Goal: Task Accomplishment & Management: Manage account settings

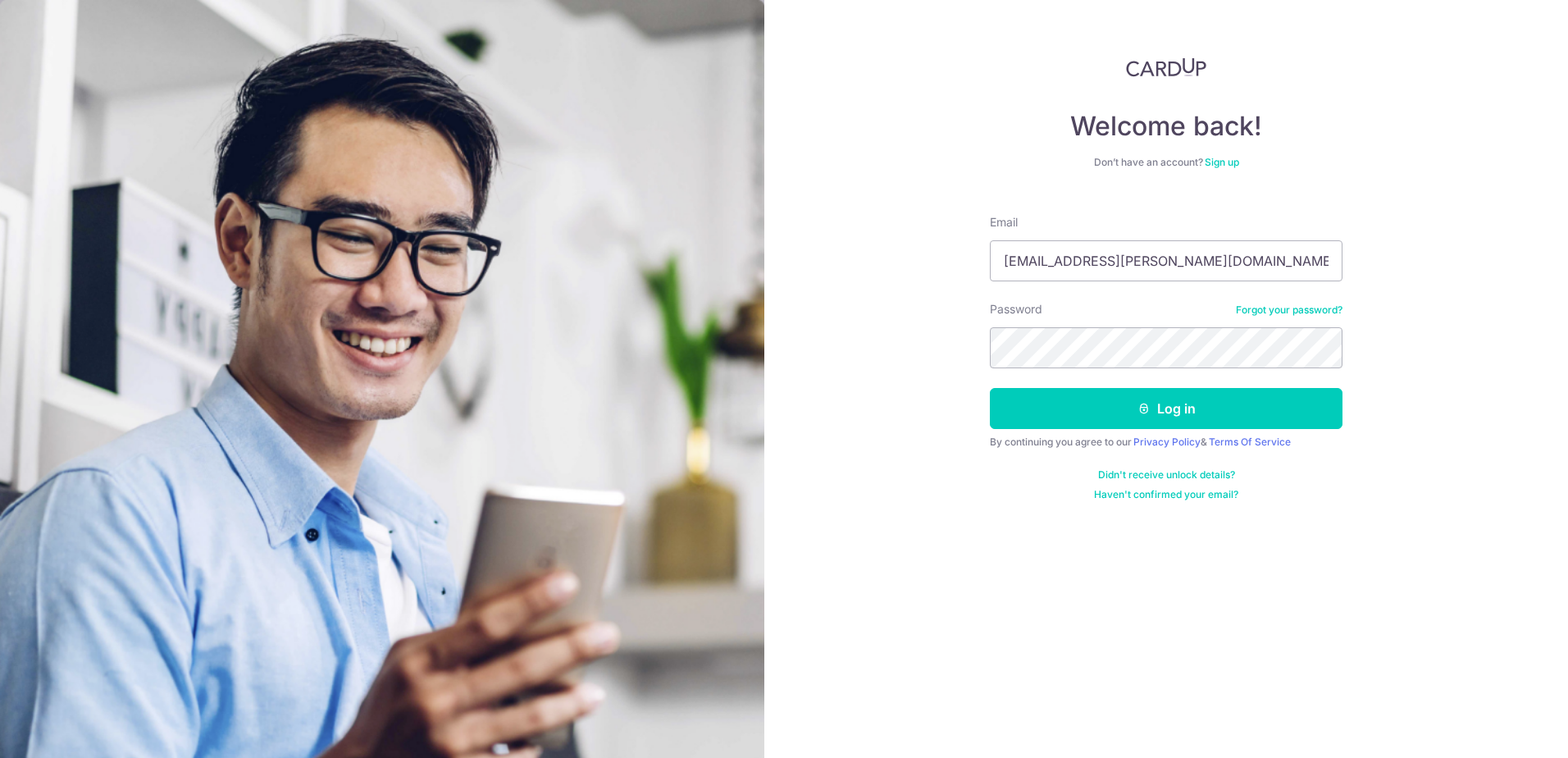
type input "jtan12@yamil.com"
click at [1114, 397] on button "Log in" at bounding box center [1167, 408] width 353 height 41
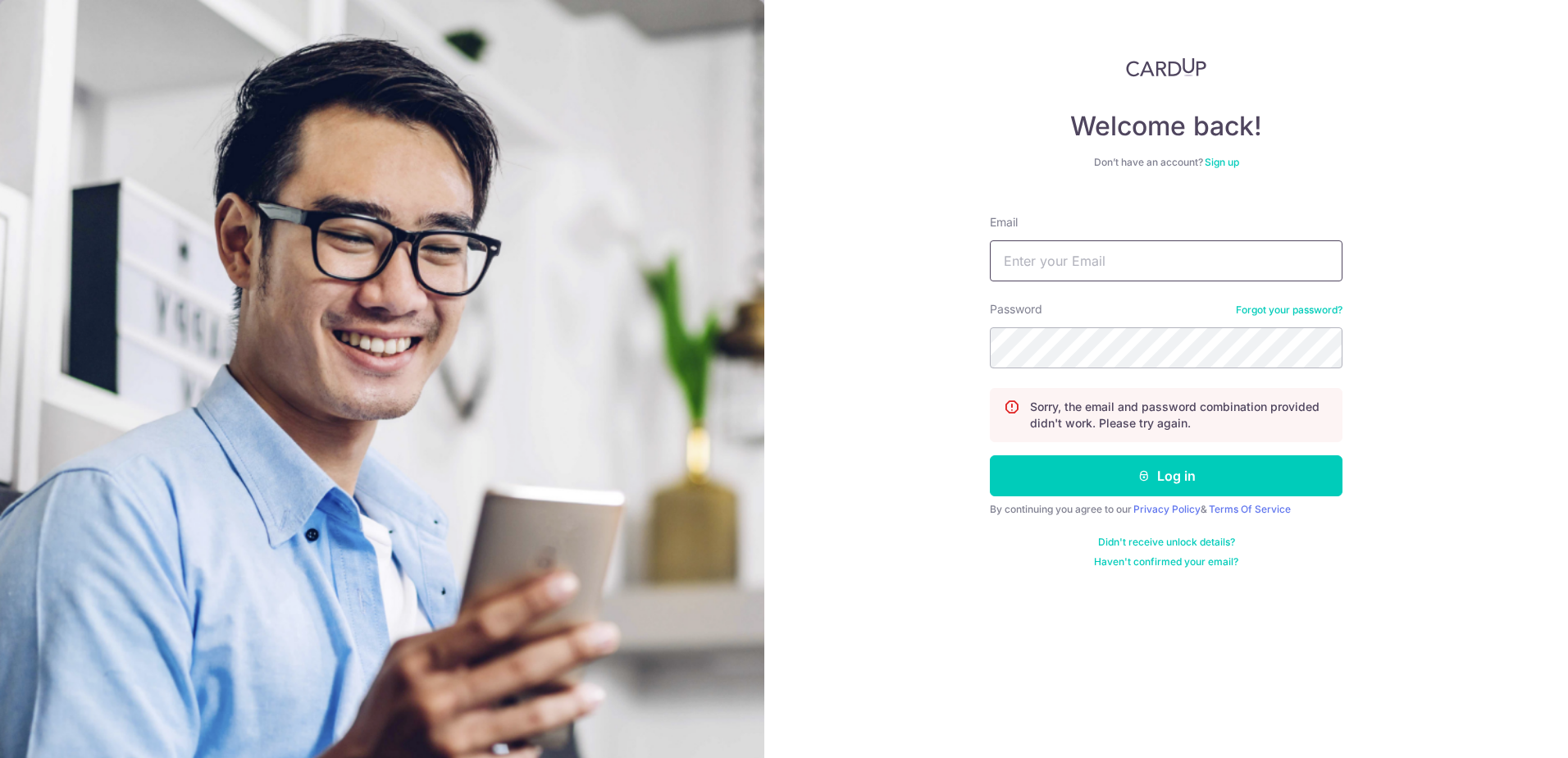
click at [1044, 256] on input "Email" at bounding box center [1167, 261] width 353 height 41
type input "[EMAIL_ADDRESS][DOMAIN_NAME]"
click at [1167, 470] on button "Log in" at bounding box center [1167, 476] width 353 height 41
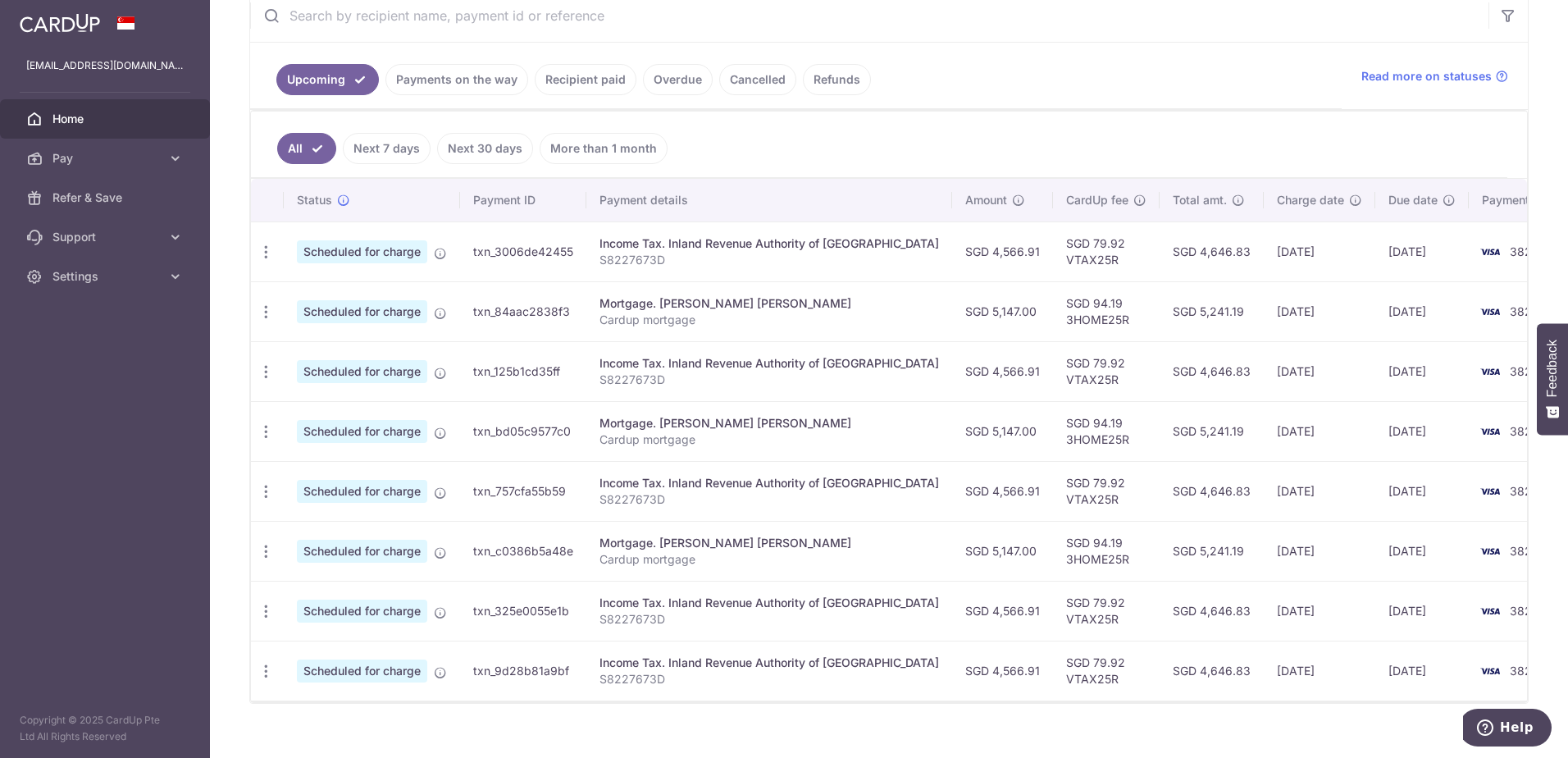
scroll to position [359, 0]
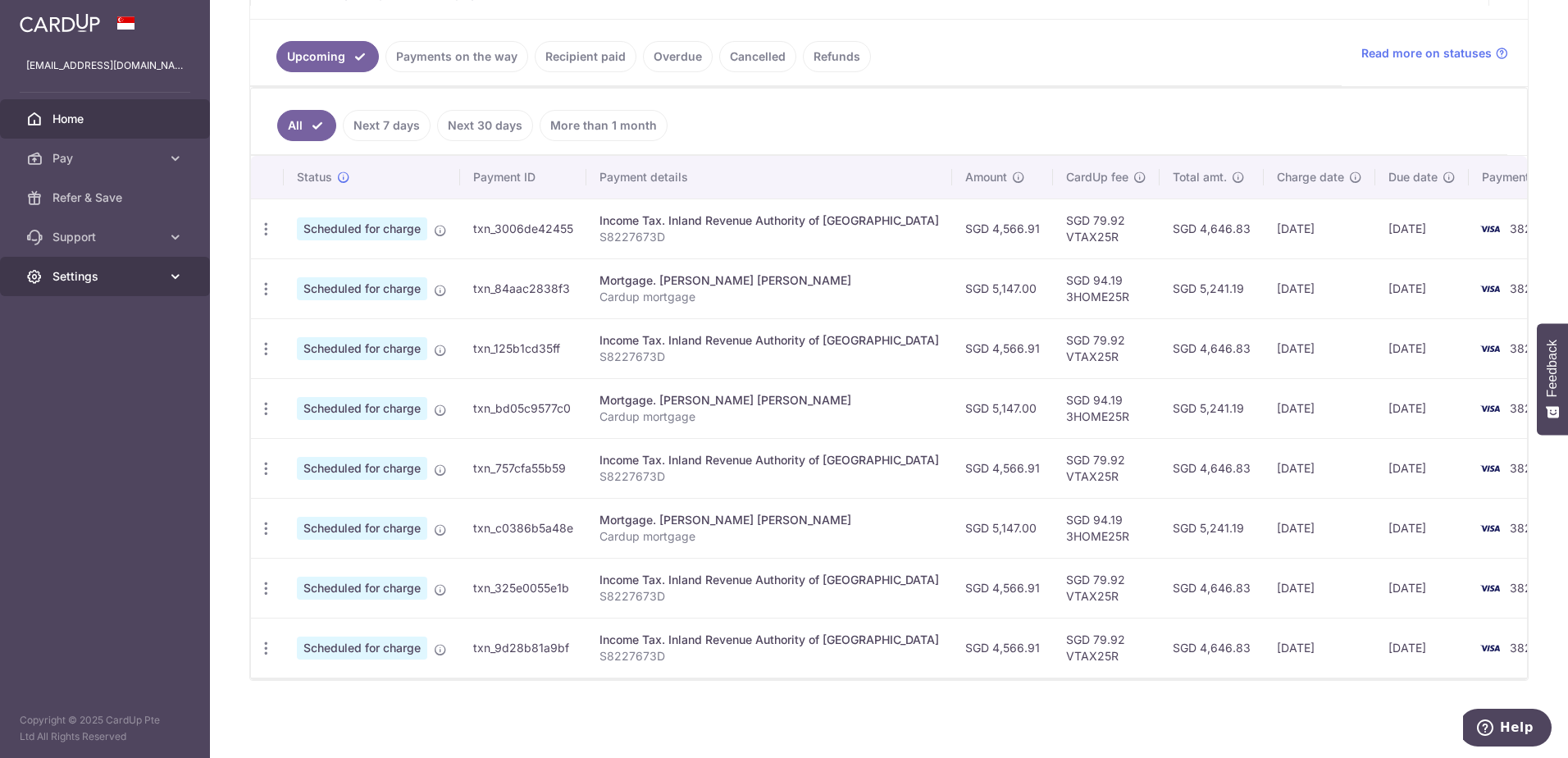
click at [70, 278] on span "Settings" at bounding box center [107, 277] width 108 height 17
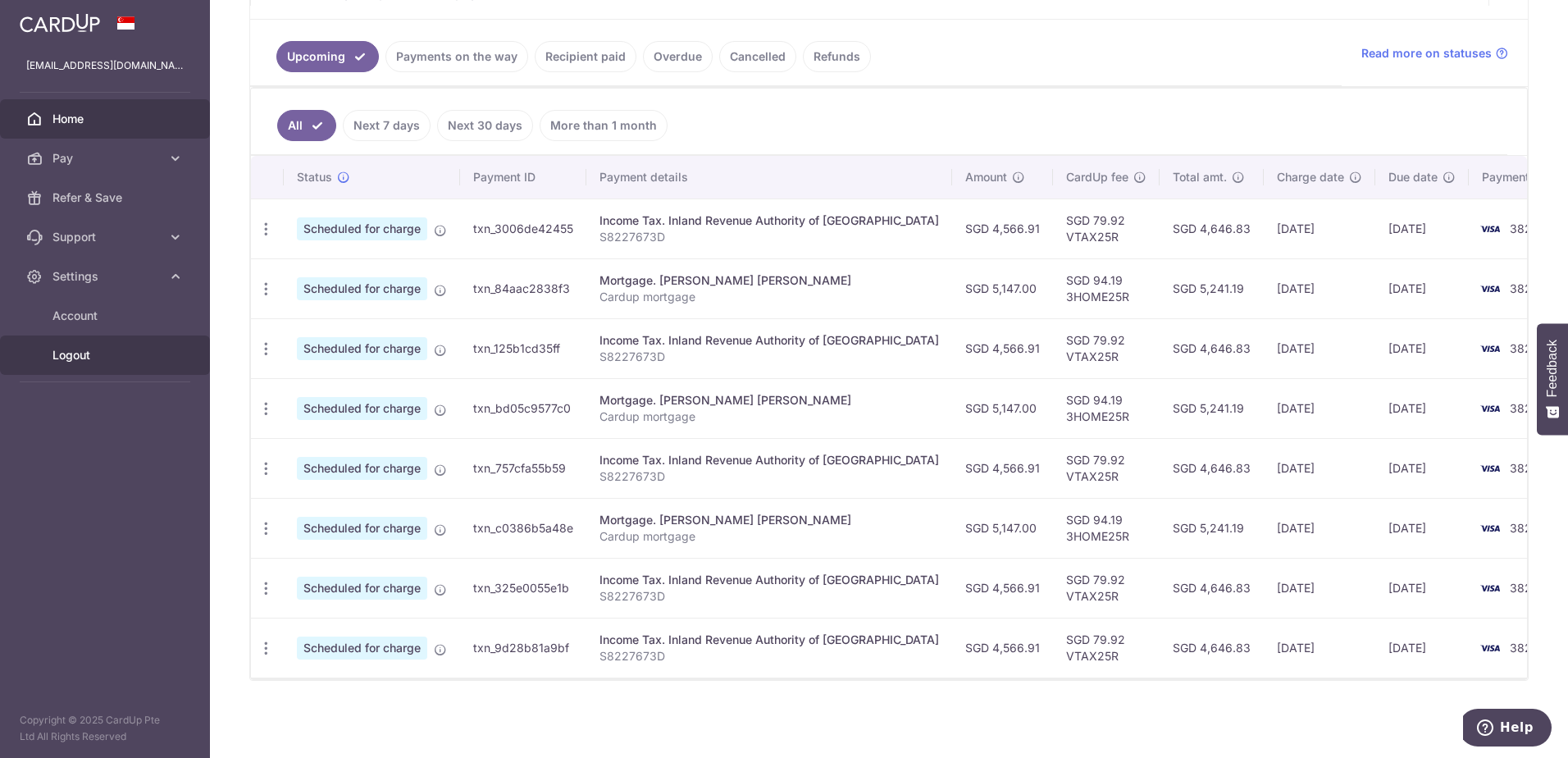
click at [75, 356] on span "Logout" at bounding box center [107, 356] width 108 height 17
